Goal: Task Accomplishment & Management: Manage account settings

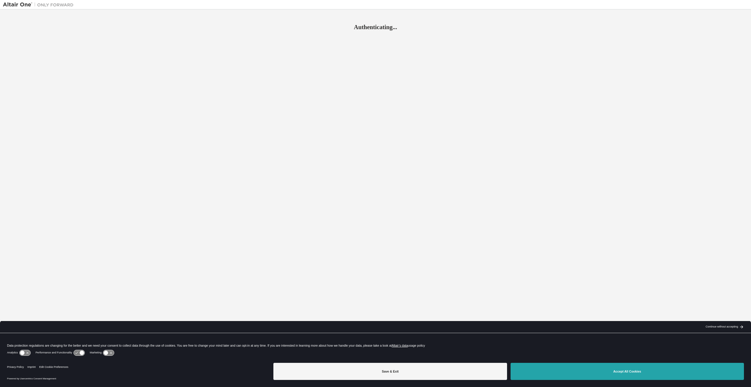
click at [651, 368] on button "Accept All Cookies" at bounding box center [627, 371] width 233 height 17
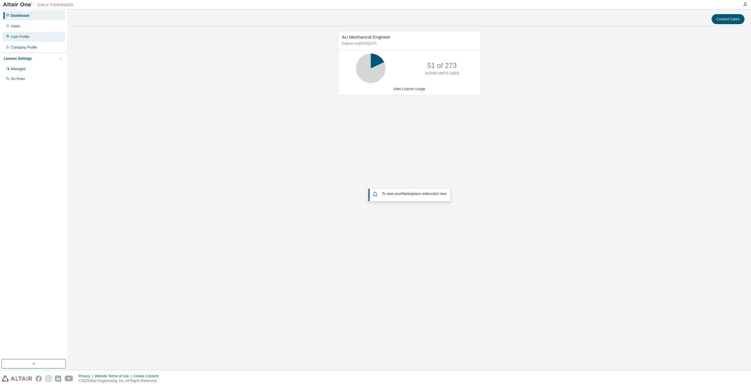
click at [26, 38] on div "User Profile" at bounding box center [20, 36] width 19 height 5
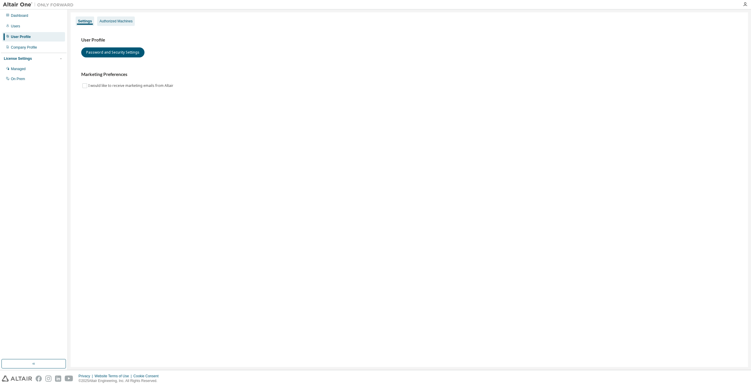
click at [118, 22] on div "Authorized Machines" at bounding box center [115, 21] width 33 height 5
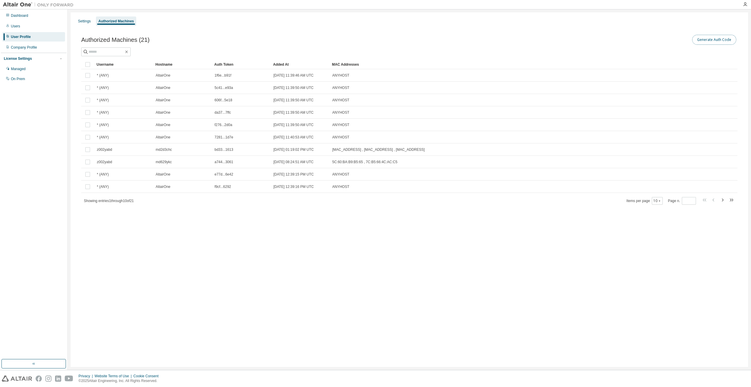
click at [711, 41] on button "Generate Auth Code" at bounding box center [714, 40] width 44 height 10
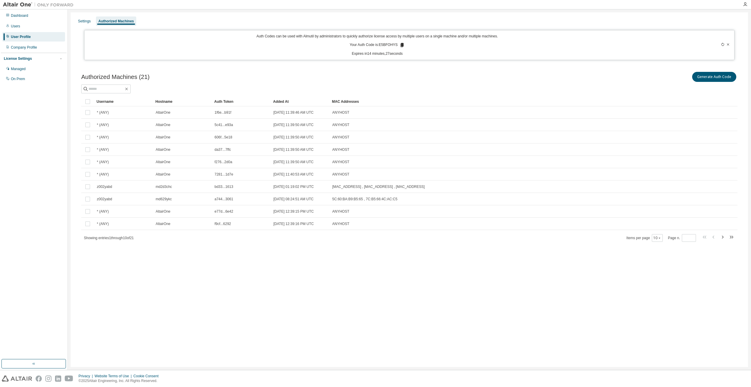
click at [396, 75] on div "Authorized Machines (21) Generate Auth Code" at bounding box center [409, 77] width 656 height 12
click at [402, 44] on icon at bounding box center [402, 45] width 3 height 4
